Goal: Task Accomplishment & Management: Use online tool/utility

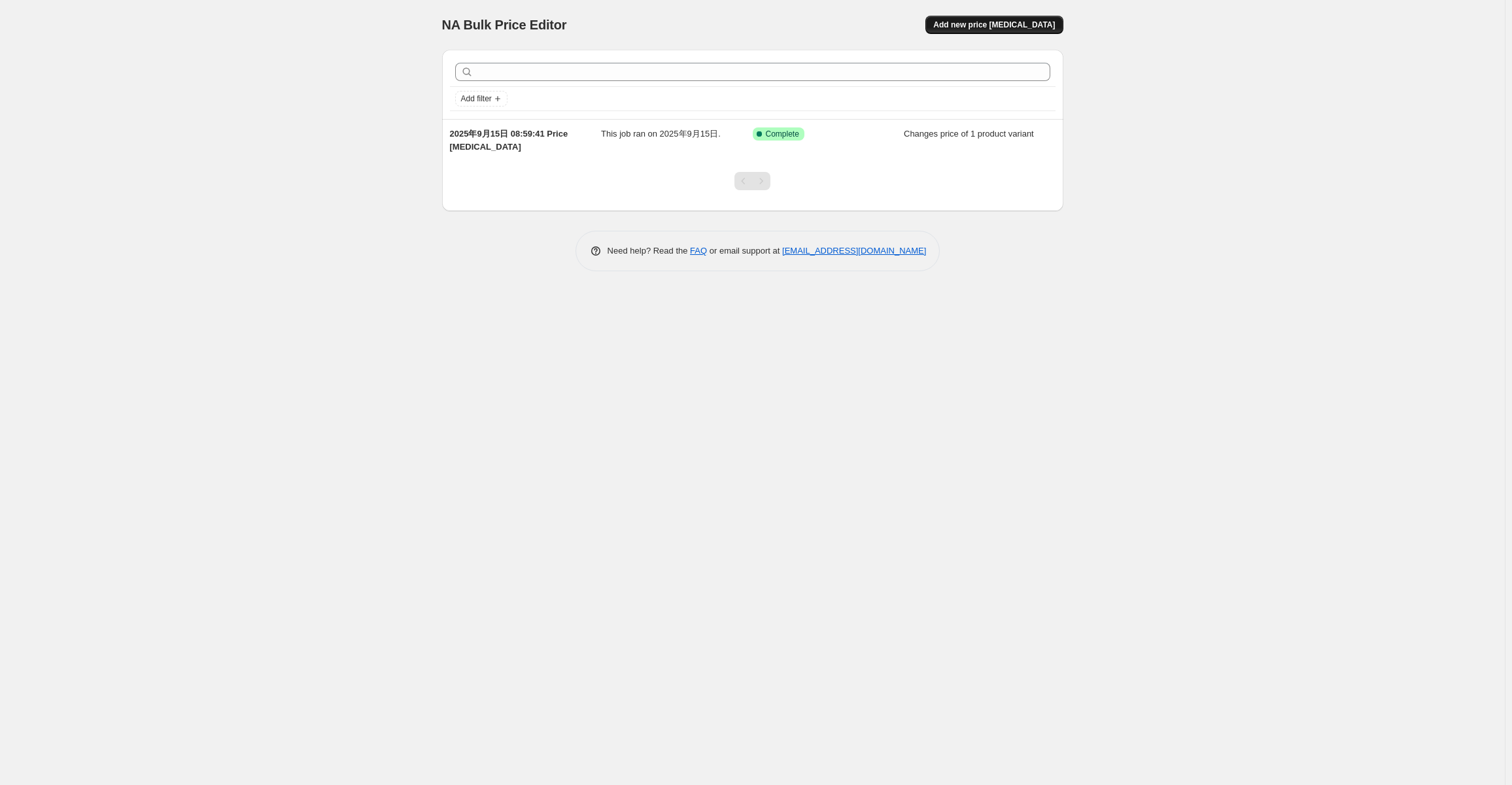
click at [998, 16] on button "Add new price [MEDICAL_DATA]" at bounding box center [994, 25] width 137 height 18
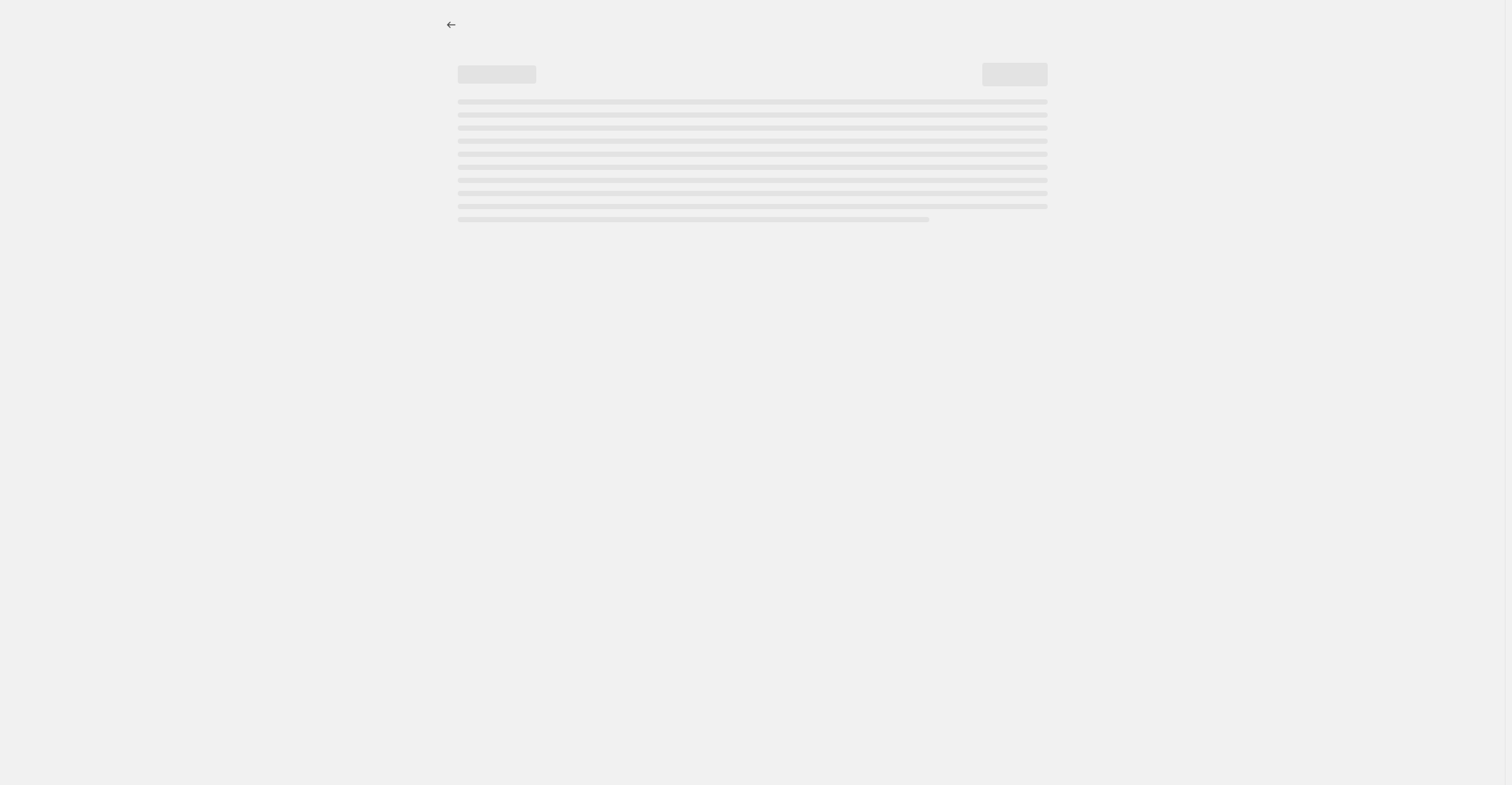
select select "percentage"
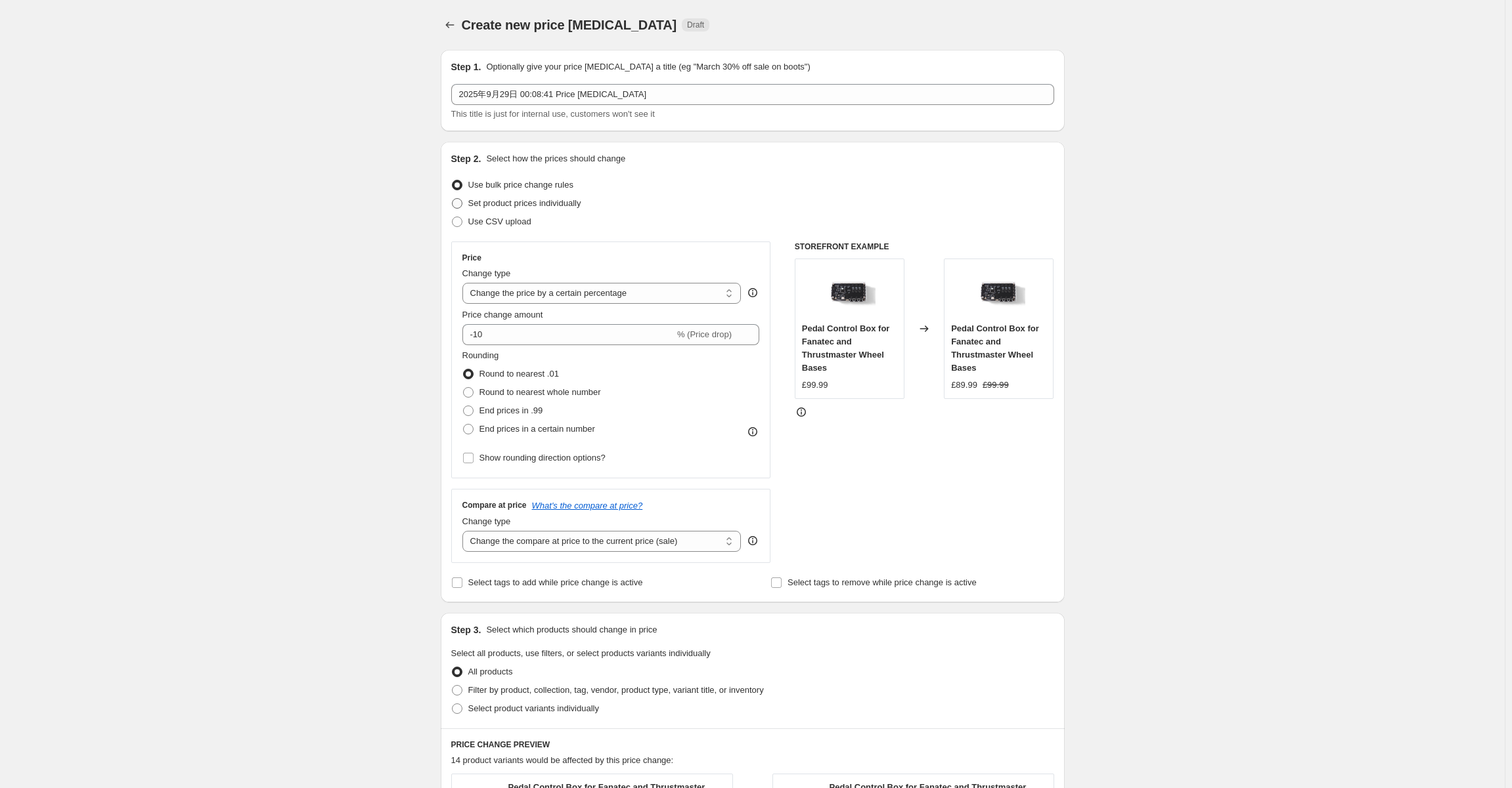
click at [506, 204] on span "Set product prices individually" at bounding box center [525, 203] width 113 height 10
click at [453, 199] on input "Set product prices individually" at bounding box center [452, 198] width 1 height 1
radio input "true"
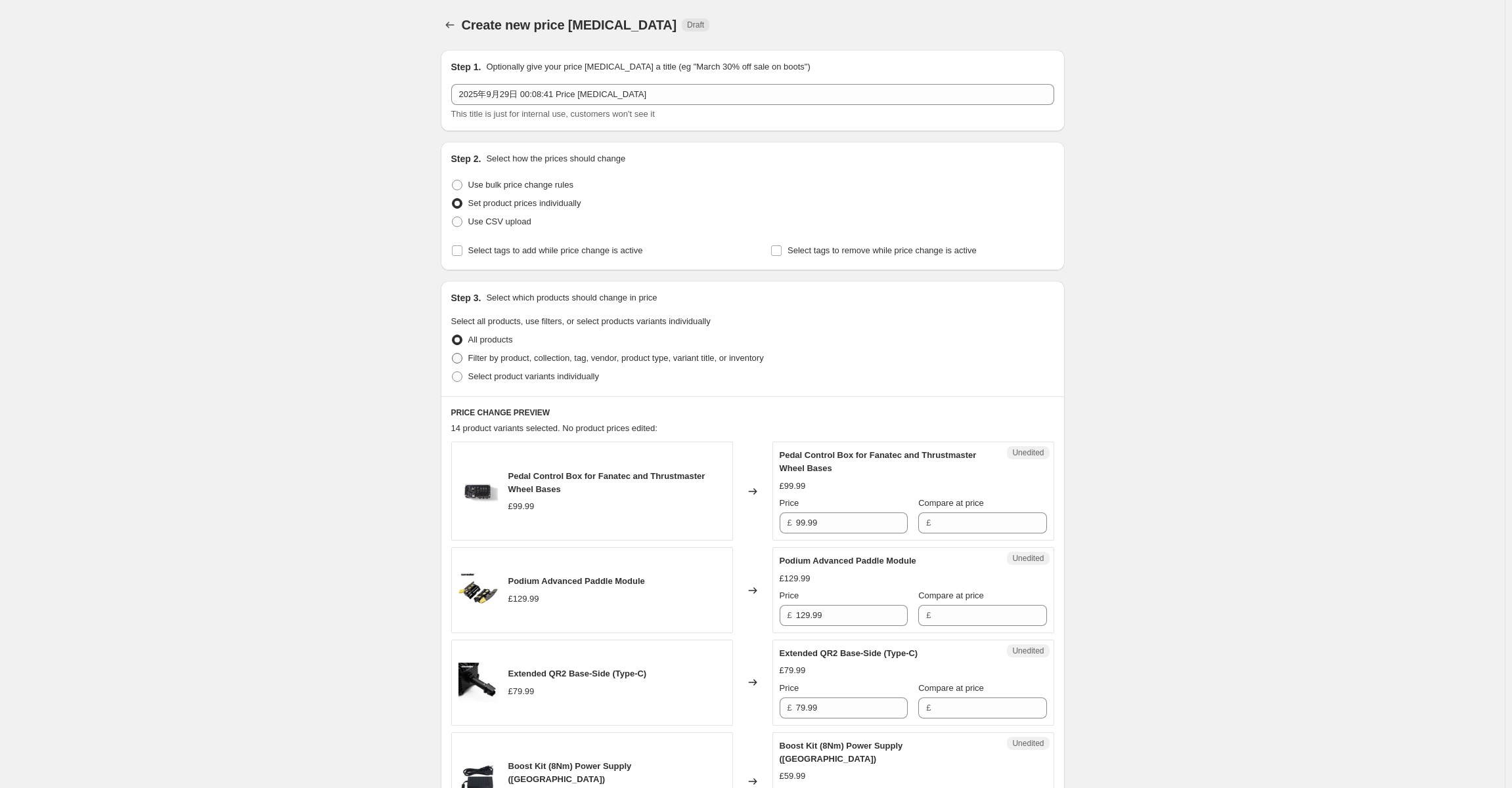
click at [536, 357] on span "Filter by product, collection, tag, vendor, product type, variant title, or inv…" at bounding box center [616, 358] width 296 height 10
click at [453, 354] on input "Filter by product, collection, tag, vendor, product type, variant title, or inv…" at bounding box center [452, 353] width 1 height 1
radio input "true"
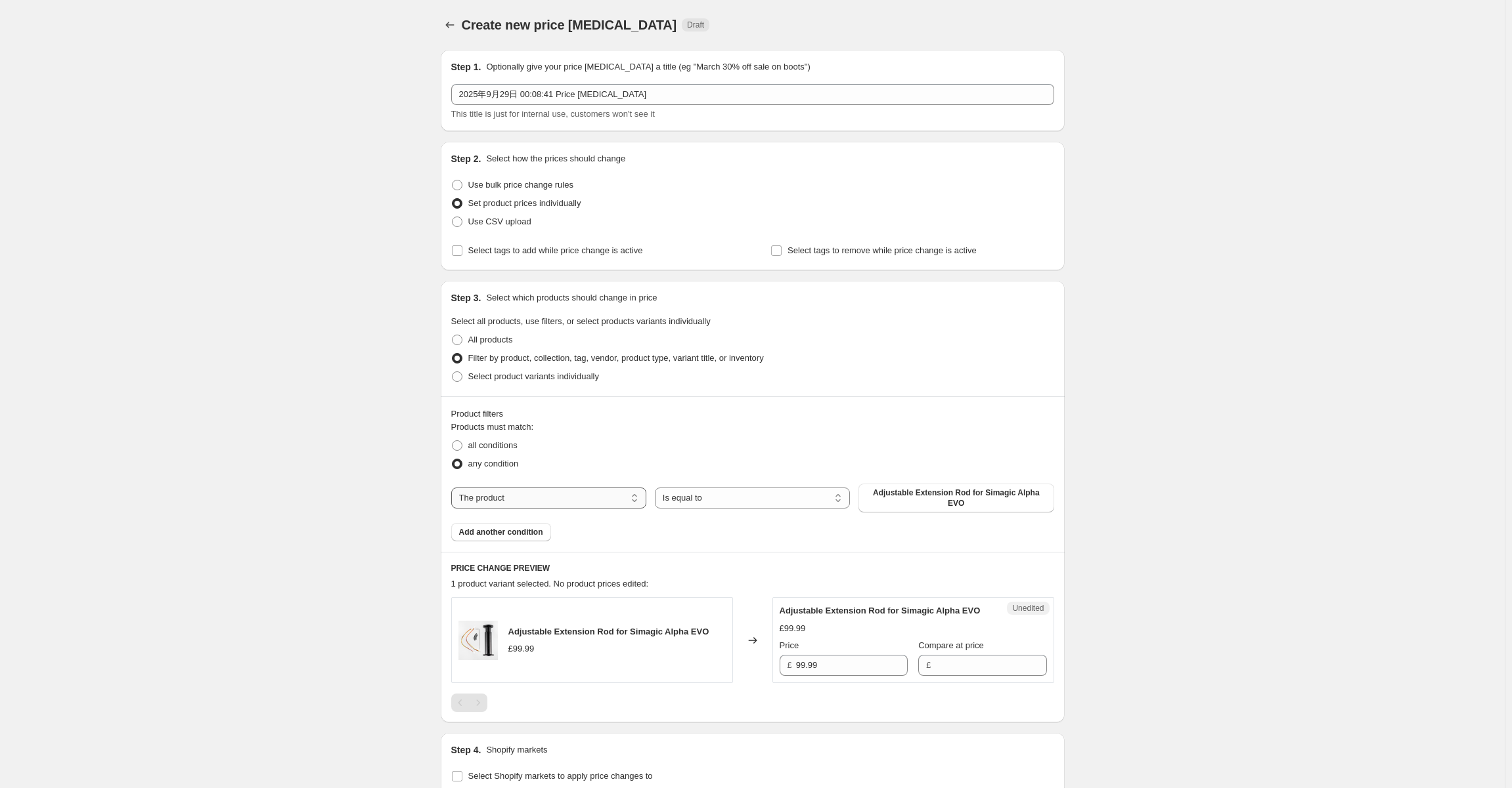
click at [549, 499] on select "The product The product's collection The product's vendor The product's status …" at bounding box center [548, 498] width 195 height 21
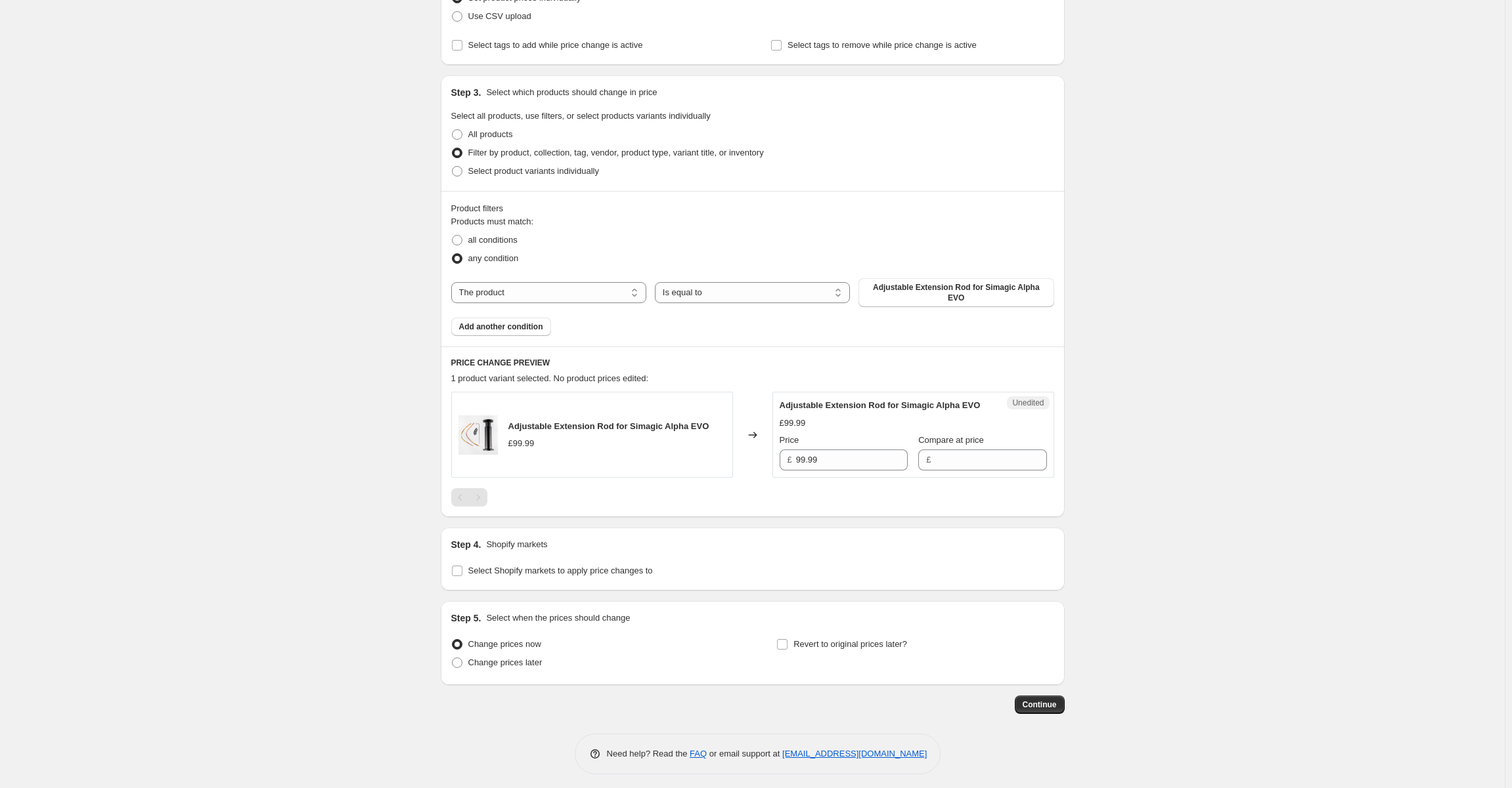
scroll to position [210, 0]
drag, startPoint x: 317, startPoint y: 467, endPoint x: 367, endPoint y: 442, distance: 55.9
click at [317, 467] on div "Create new price [MEDICAL_DATA]. This page is ready Create new price [MEDICAL_D…" at bounding box center [752, 290] width 1504 height 999
click at [792, 287] on select "Is equal to Is not equal to" at bounding box center [752, 288] width 195 height 21
click at [249, 381] on div "Create new price [MEDICAL_DATA]. This page is ready Create new price [MEDICAL_D…" at bounding box center [752, 290] width 1504 height 999
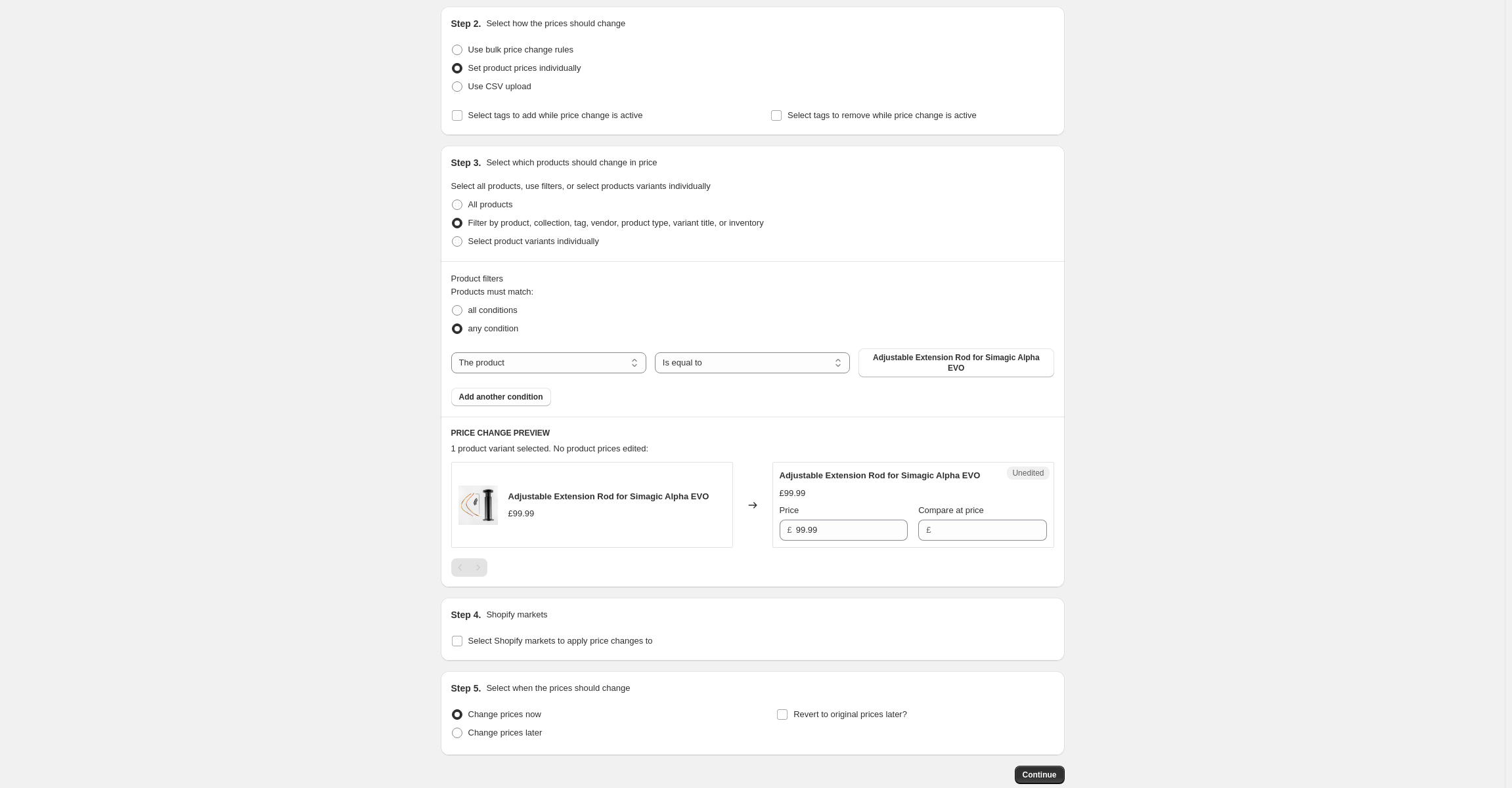
scroll to position [13, 0]
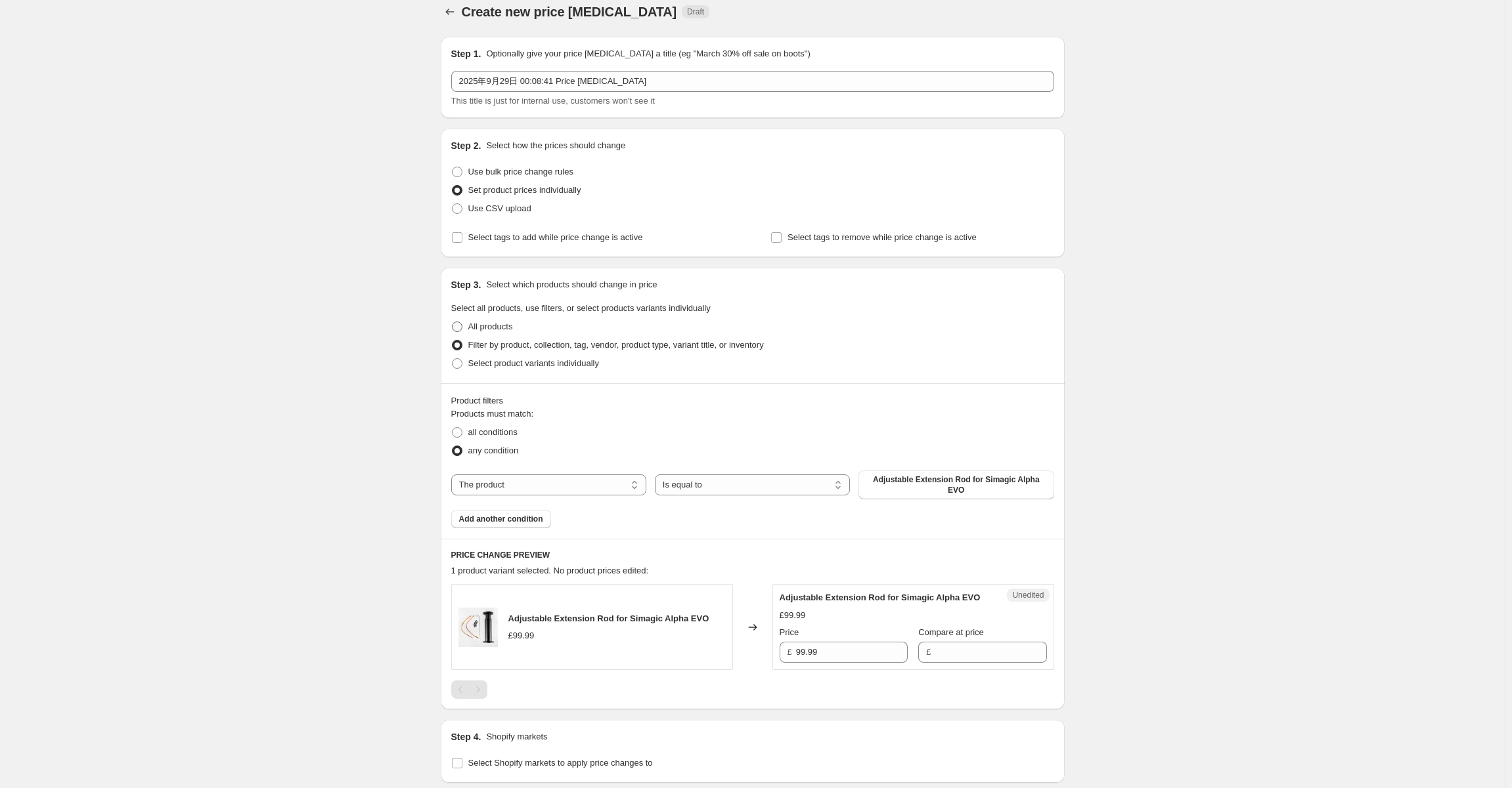
click at [469, 327] on label "All products" at bounding box center [482, 327] width 62 height 18
click at [453, 322] on input "All products" at bounding box center [452, 321] width 1 height 1
radio input "true"
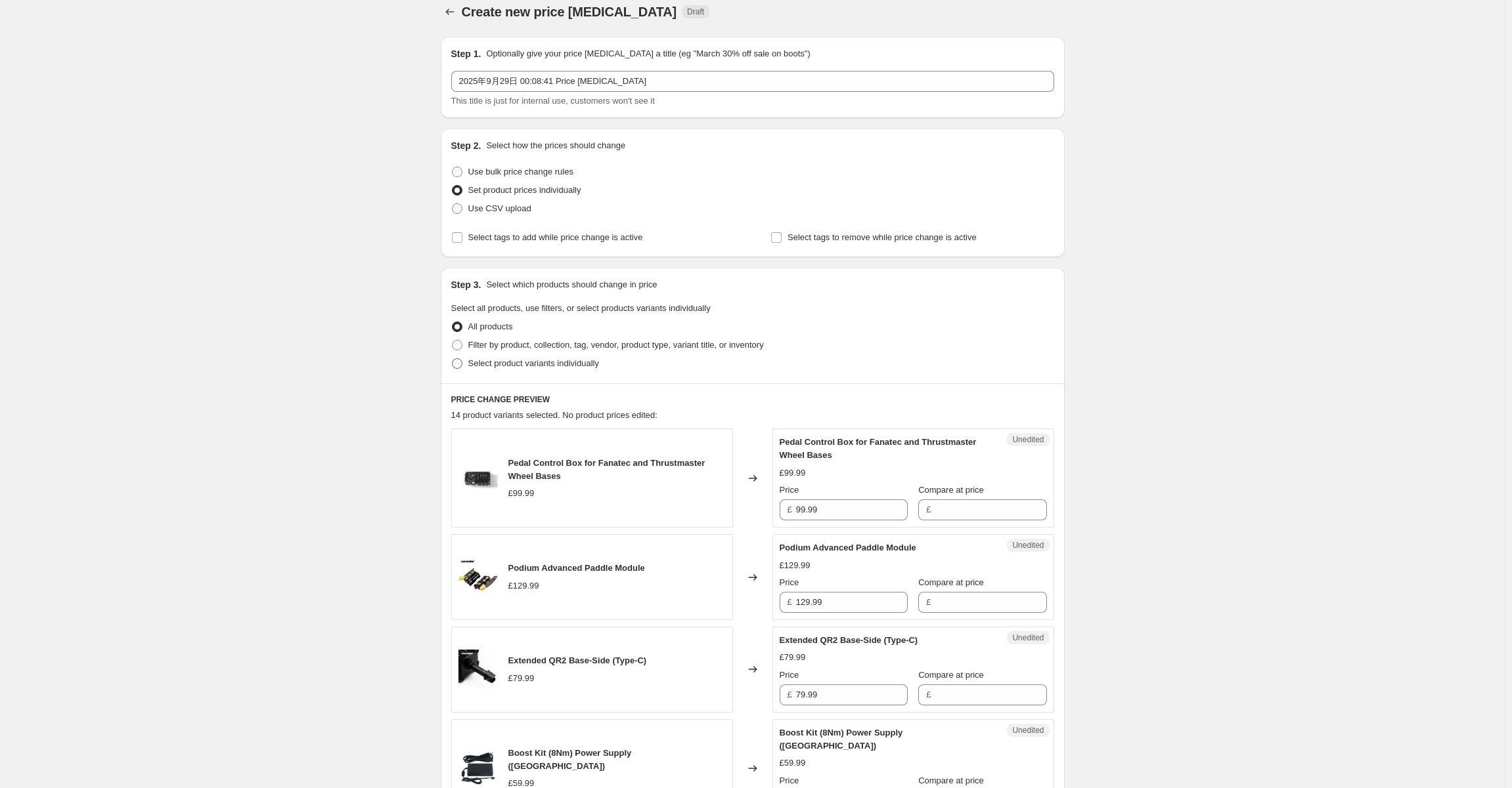
click at [499, 364] on span "Select product variants individually" at bounding box center [534, 363] width 131 height 10
click at [453, 359] on input "Select product variants individually" at bounding box center [452, 358] width 1 height 1
radio input "true"
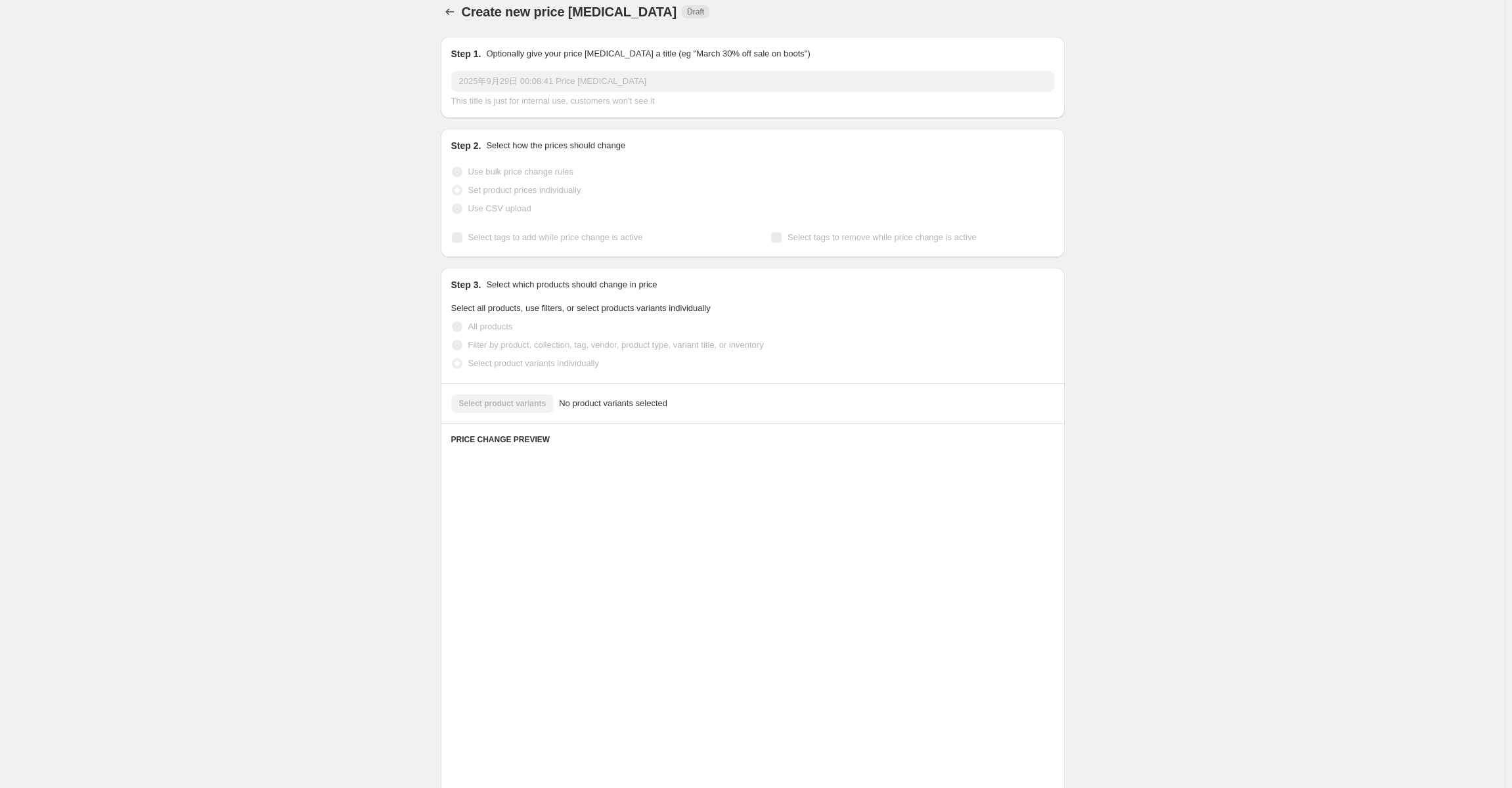
scroll to position [0, 0]
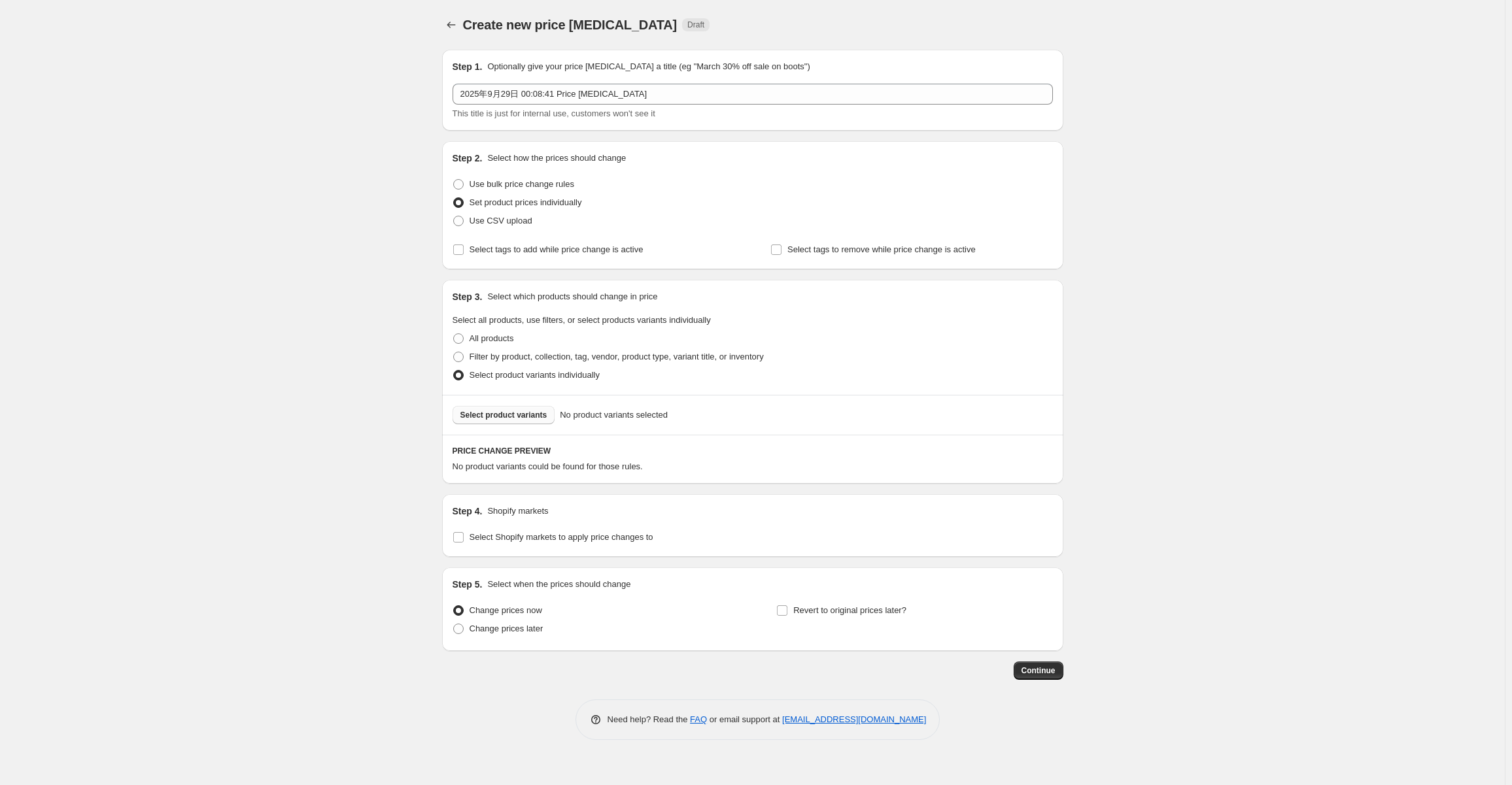
click at [503, 416] on span "Select product variants" at bounding box center [504, 415] width 87 height 11
click at [492, 338] on span "All products" at bounding box center [491, 339] width 44 height 10
click at [454, 334] on input "All products" at bounding box center [453, 334] width 1 height 1
radio input "true"
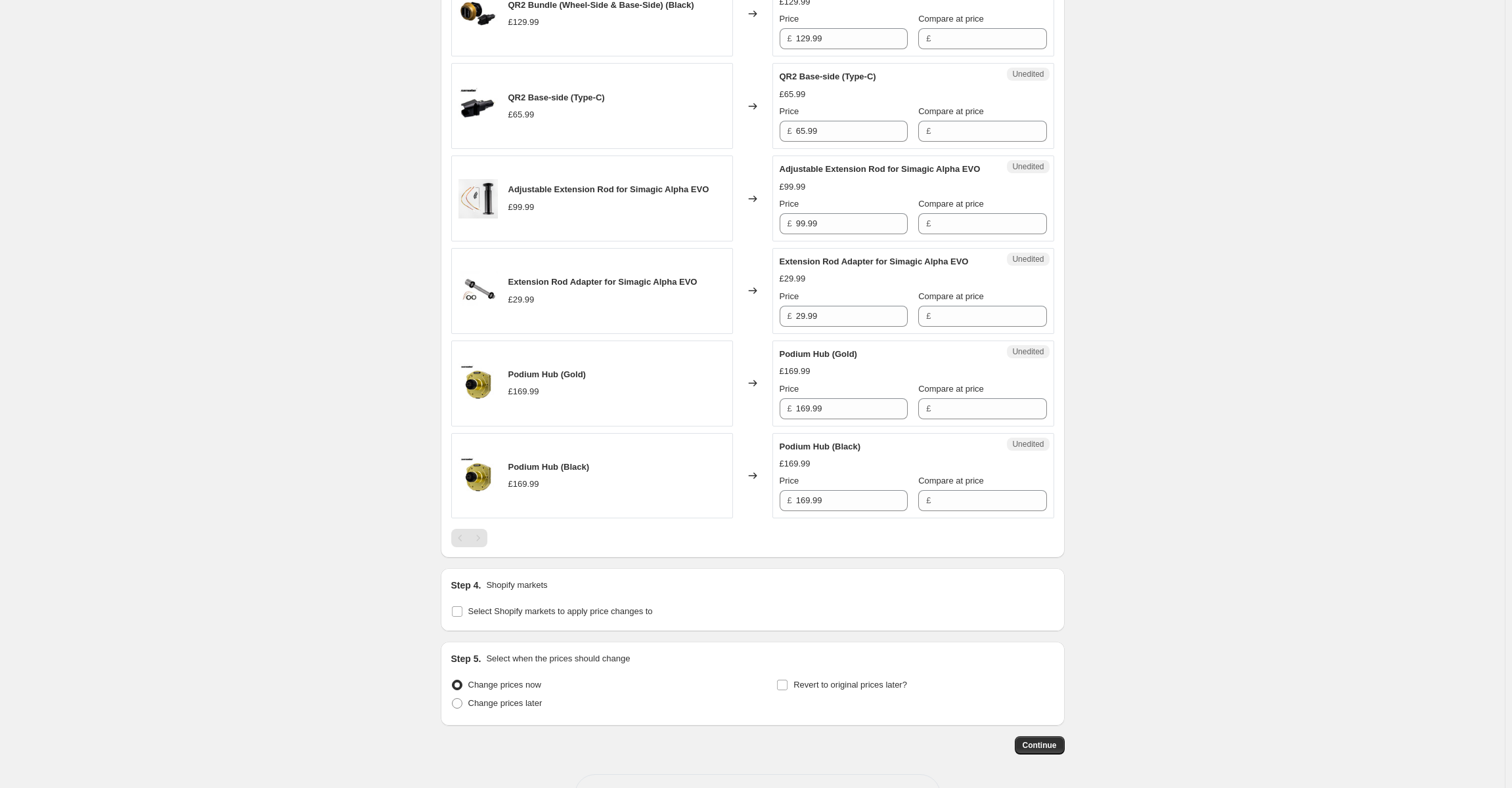
scroll to position [1263, 0]
click at [467, 603] on label "Select Shopify markets to apply price changes to" at bounding box center [552, 612] width 201 height 18
click at [463, 607] on input "Select Shopify markets to apply price changes to" at bounding box center [457, 612] width 11 height 11
checkbox input "true"
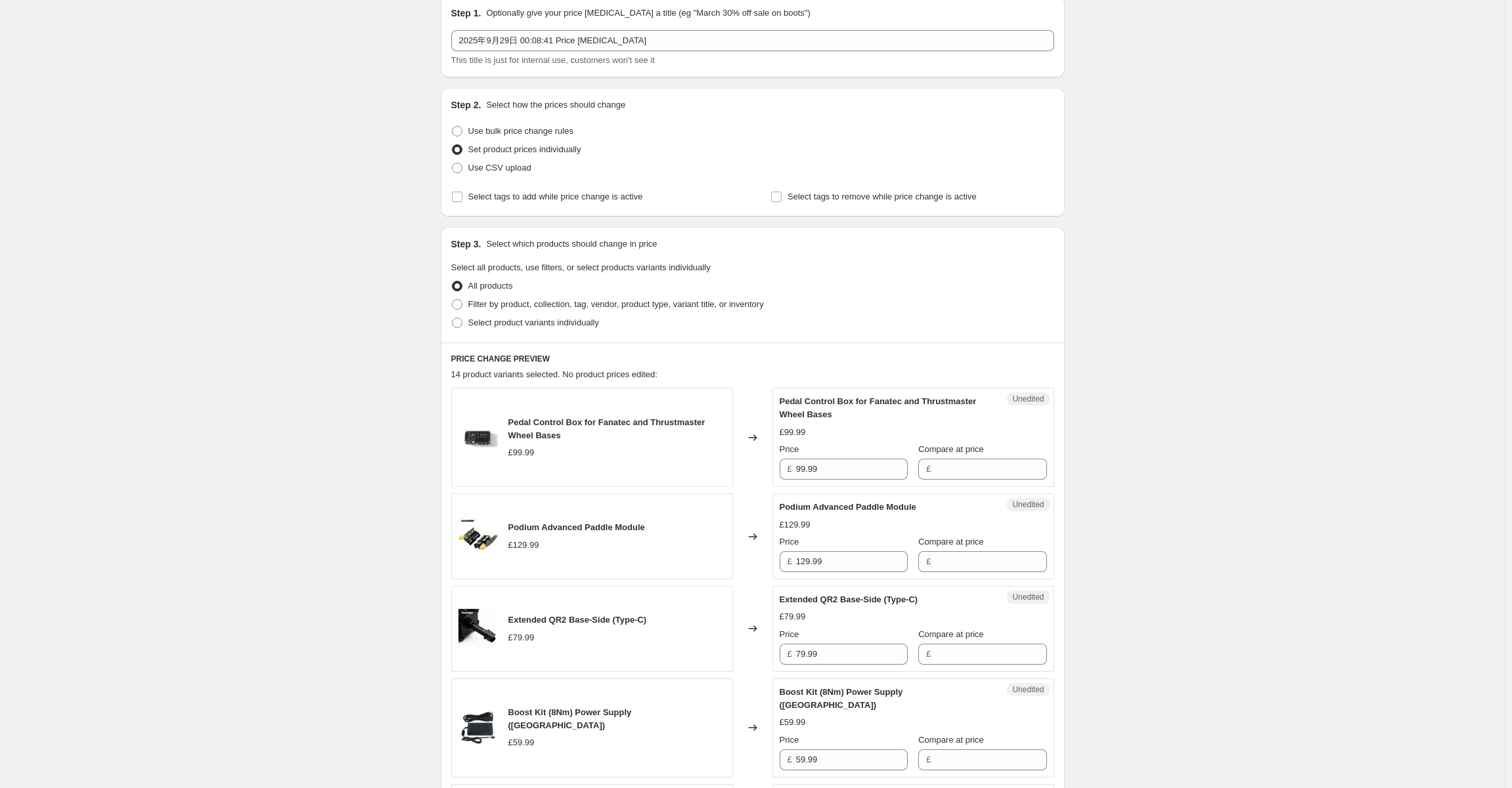
scroll to position [16, 0]
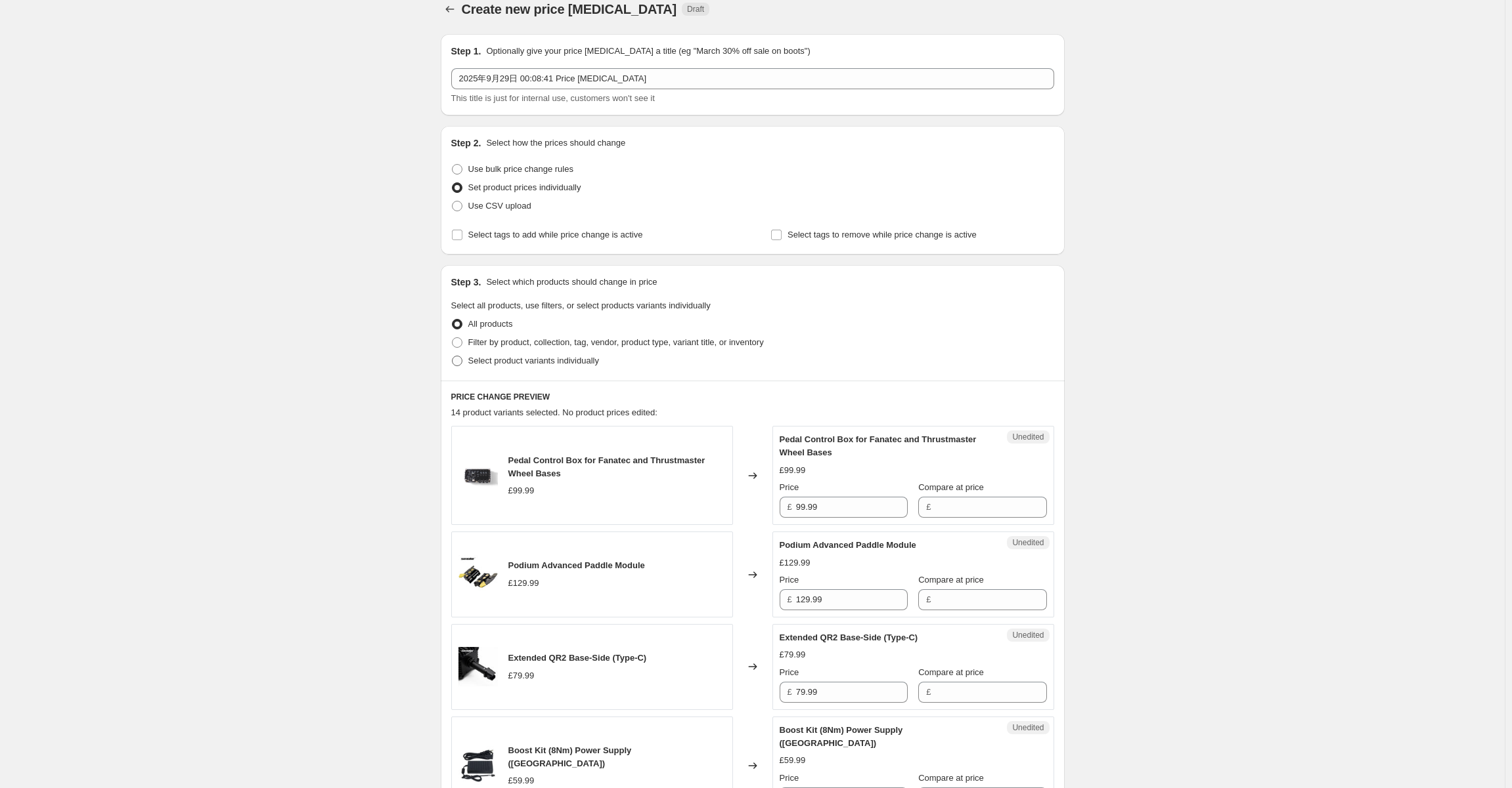
click at [463, 365] on span at bounding box center [457, 361] width 11 height 11
click at [453, 357] on input "Select product variants individually" at bounding box center [452, 356] width 1 height 1
radio input "true"
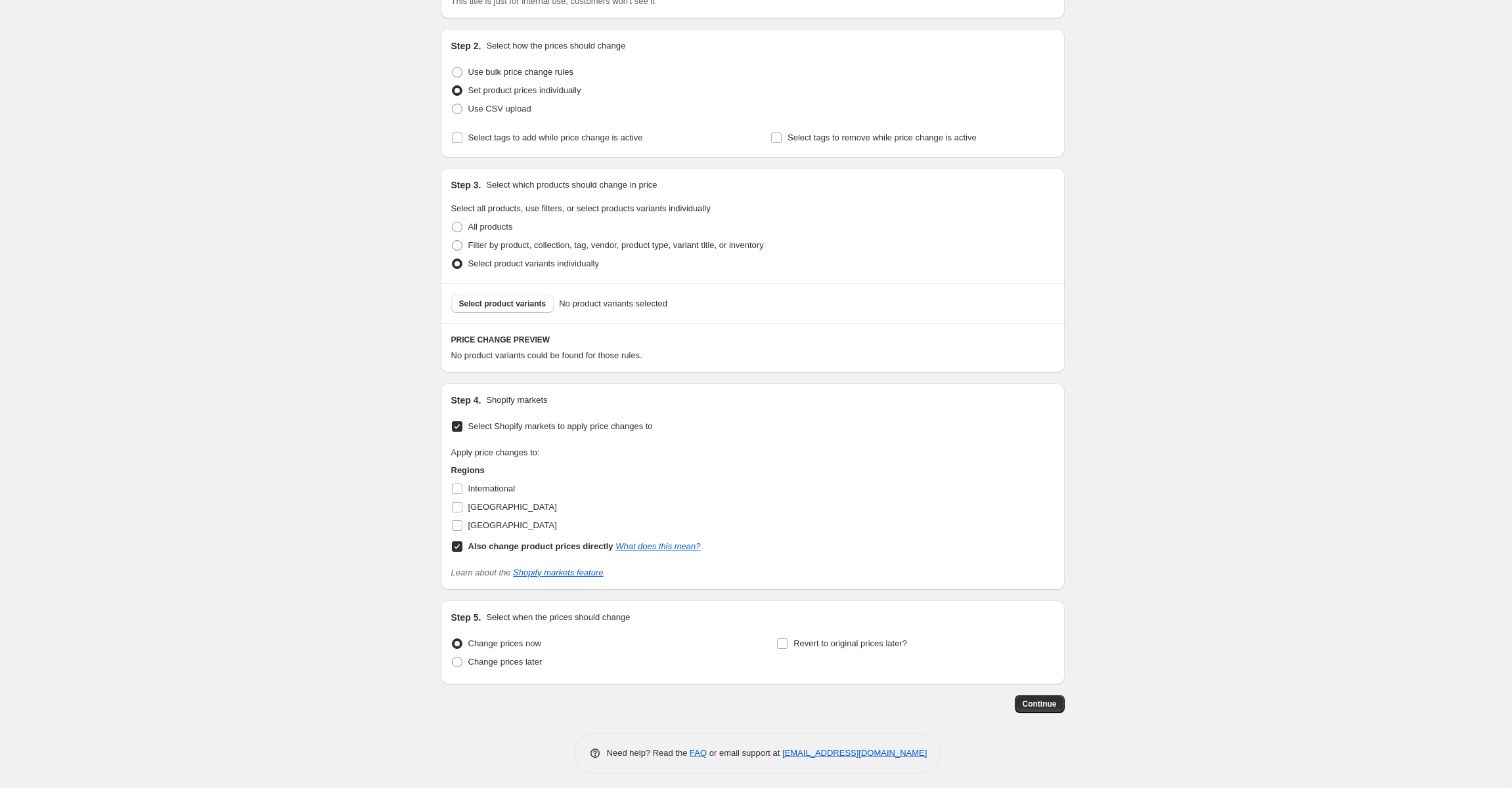
scroll to position [117, 0]
click at [458, 501] on input "[GEOGRAPHIC_DATA]" at bounding box center [457, 504] width 11 height 11
checkbox input "true"
click at [461, 542] on input "Also change product prices directly What does this mean?" at bounding box center [457, 543] width 11 height 11
checkbox input "false"
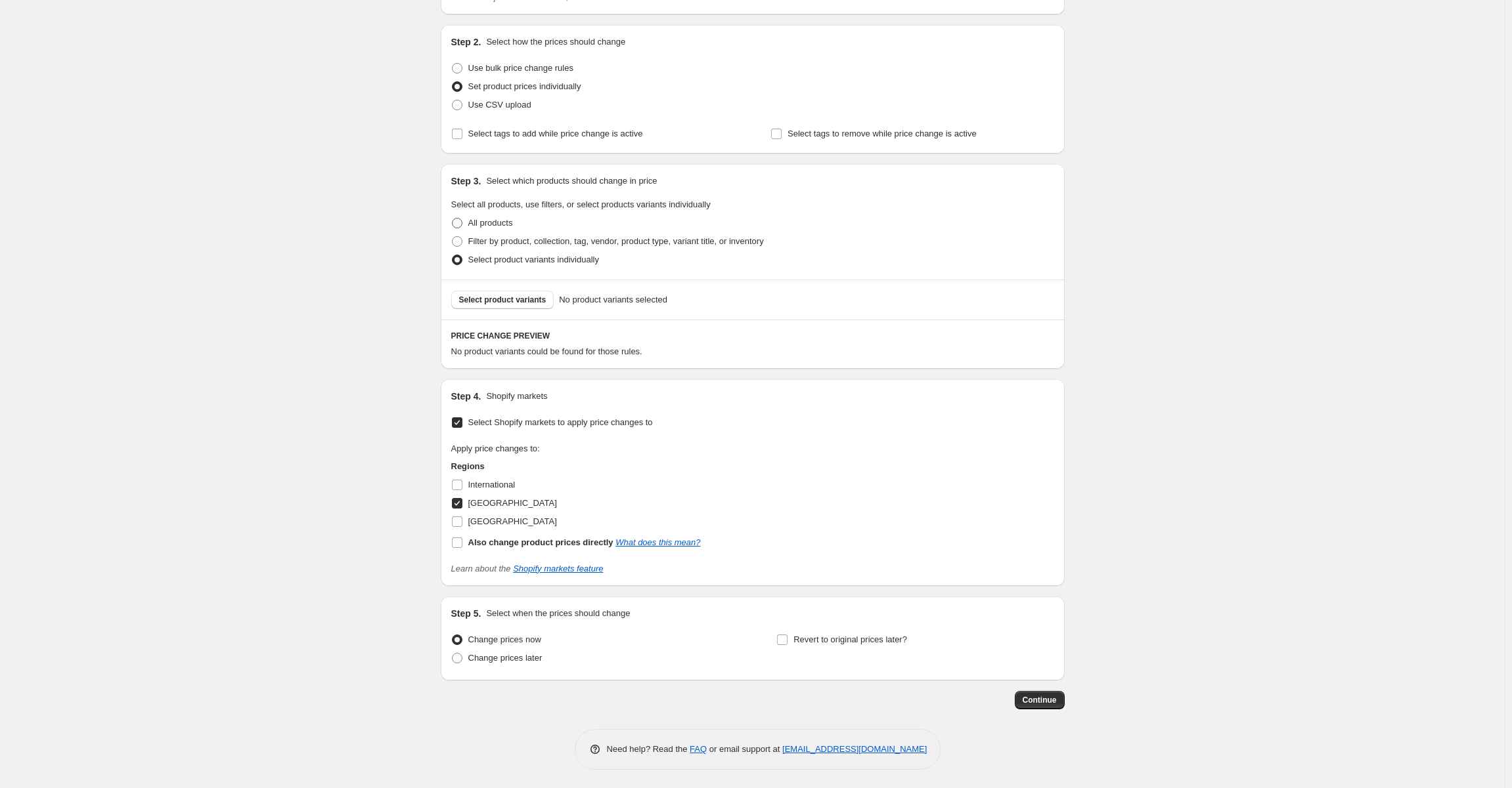
click at [468, 226] on label "All products" at bounding box center [482, 223] width 62 height 18
click at [453, 218] on input "All products" at bounding box center [452, 218] width 1 height 1
radio input "true"
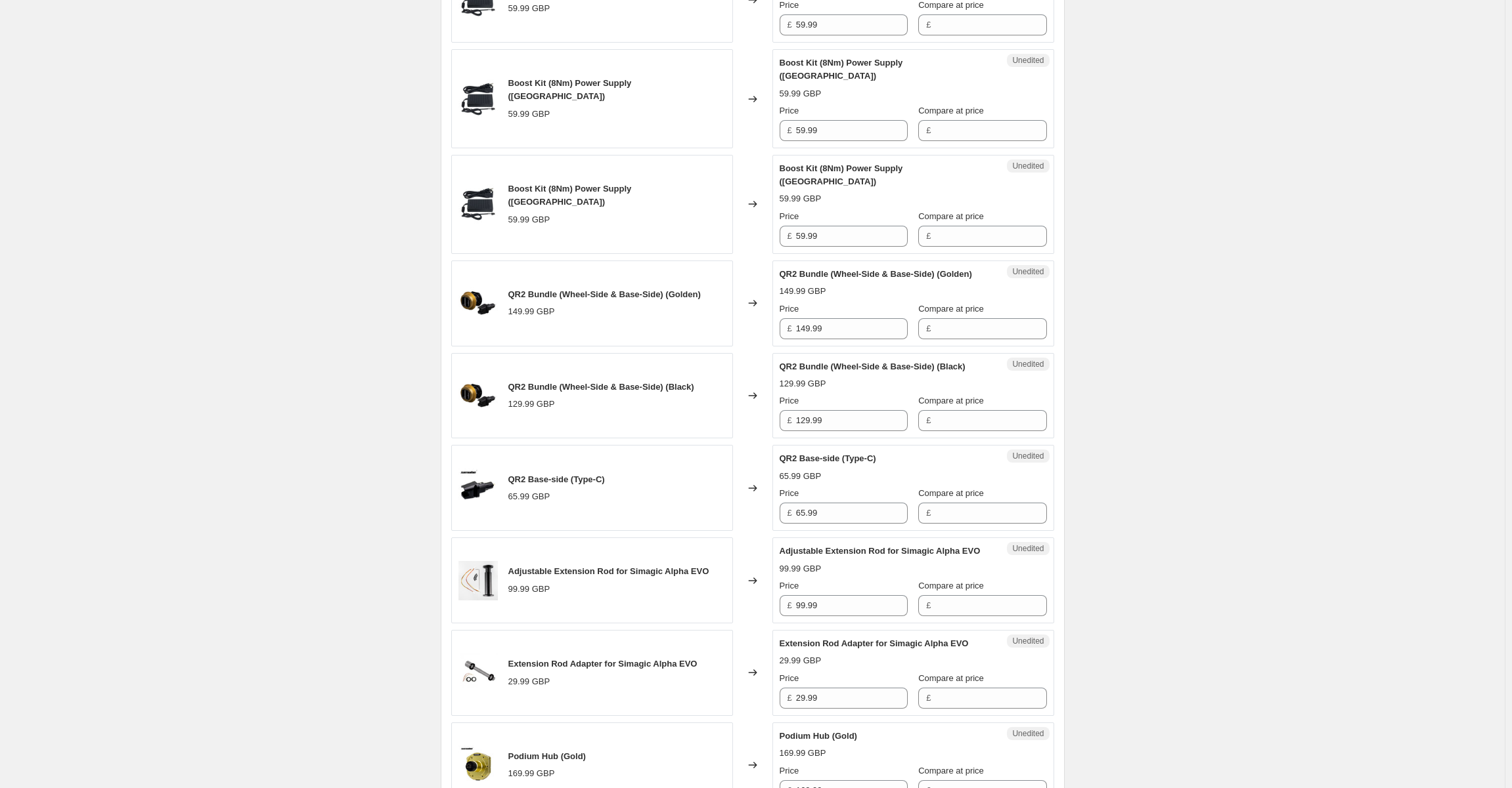
scroll to position [882, 0]
click at [834, 502] on input "65.99" at bounding box center [851, 512] width 112 height 21
